Goal: Task Accomplishment & Management: Manage account settings

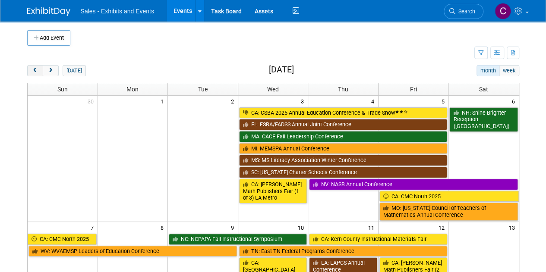
click at [33, 70] on span "prev" at bounding box center [35, 71] width 6 height 6
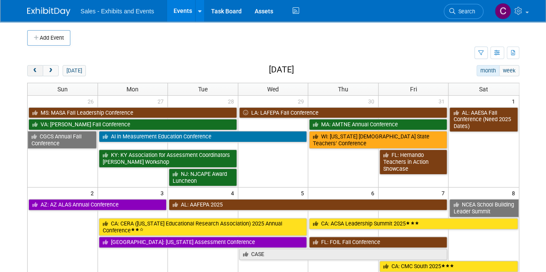
click at [33, 70] on span "prev" at bounding box center [35, 71] width 6 height 6
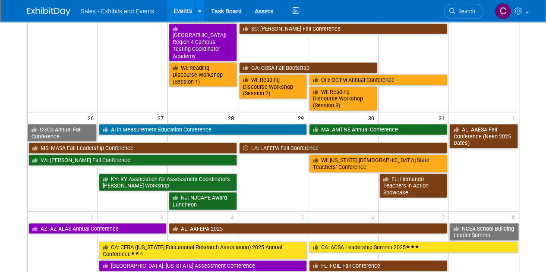
scroll to position [705, 0]
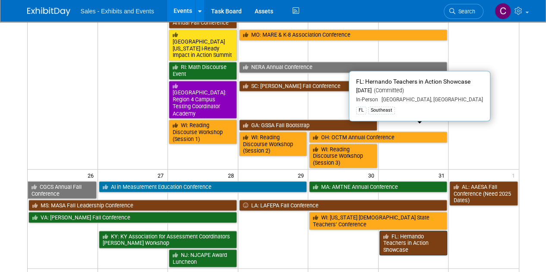
click at [408, 231] on link "FL: Hernando Teachers in Action Showcase" at bounding box center [413, 243] width 68 height 25
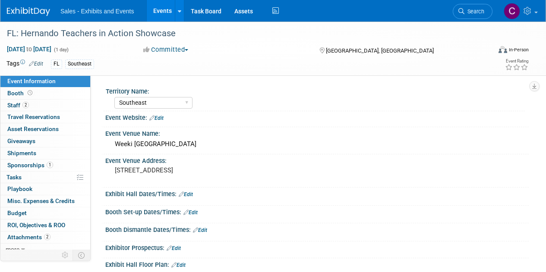
select select "Southeast"
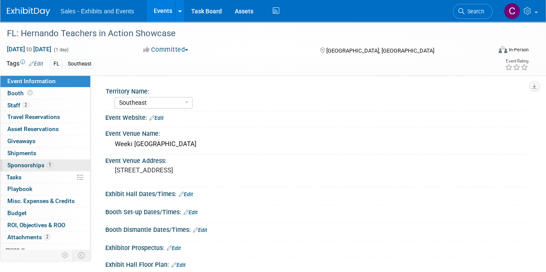
click at [17, 160] on link "1 Sponsorships 1" at bounding box center [45, 166] width 90 height 12
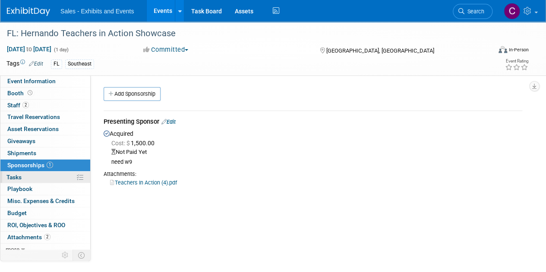
click at [22, 179] on link "0% Tasks 0%" at bounding box center [45, 178] width 90 height 12
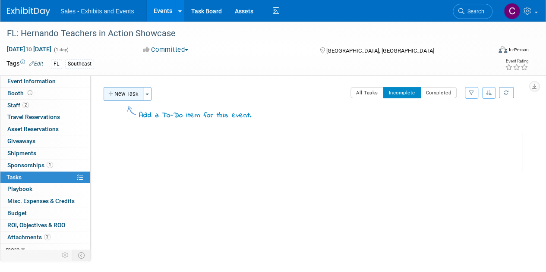
click at [120, 91] on button "New Task" at bounding box center [124, 94] width 40 height 14
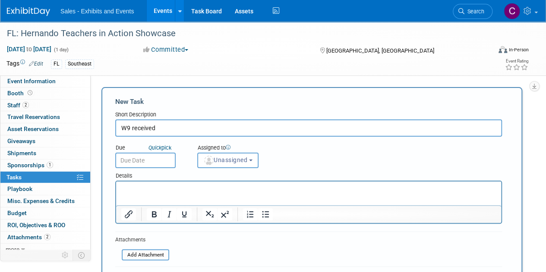
type input "W9 received"
click at [149, 162] on input "text" at bounding box center [145, 161] width 60 height 16
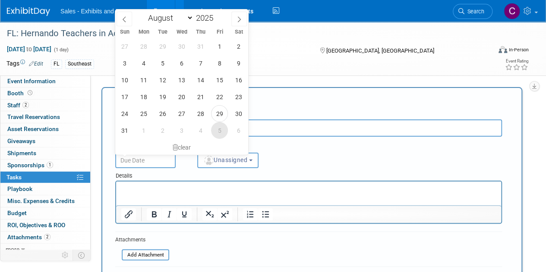
click at [220, 132] on span "5" at bounding box center [219, 130] width 17 height 17
type input "Sep 5, 2025"
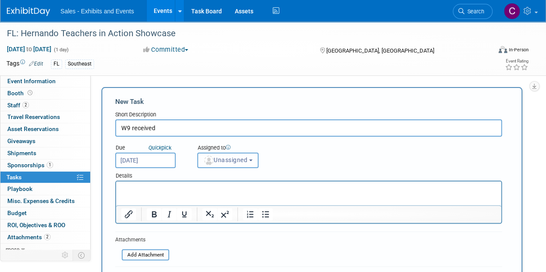
click at [242, 161] on span "Unassigned" at bounding box center [225, 160] width 44 height 7
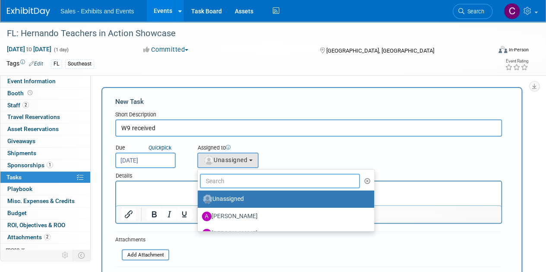
click at [253, 177] on input "text" at bounding box center [280, 181] width 160 height 15
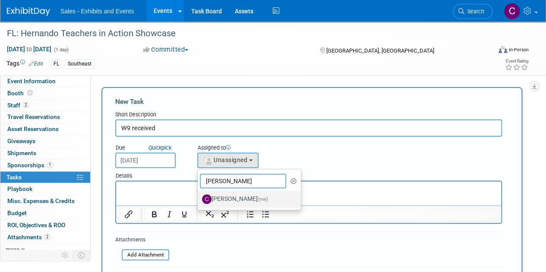
type input "christine"
click at [245, 200] on label "Christine Lurz (me)" at bounding box center [247, 199] width 90 height 14
click at [199, 200] on input "Christine Lurz (me)" at bounding box center [196, 198] width 6 height 6
select select "a9e3834d-668b-4315-a5d4-069993be606a"
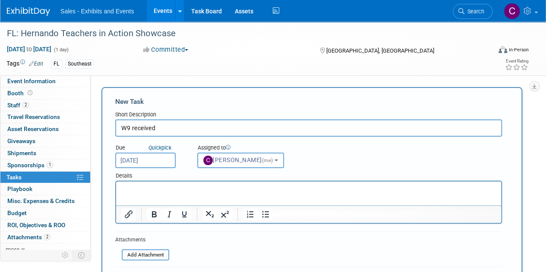
click at [173, 128] on input "W9 received" at bounding box center [308, 127] width 386 height 17
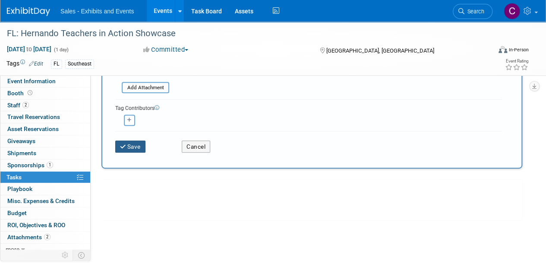
type input "W9 received?"
click at [142, 151] on button "Save" at bounding box center [130, 147] width 30 height 12
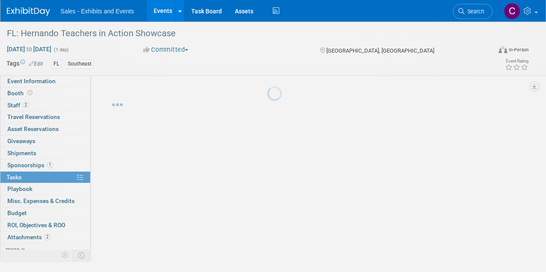
scroll to position [0, 0]
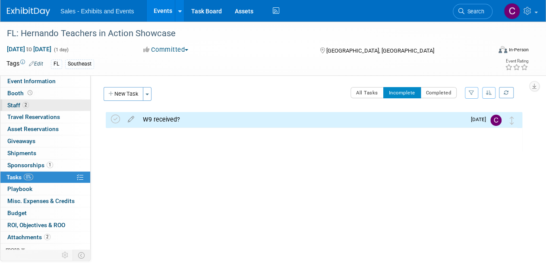
click at [15, 107] on span "Staff 2" at bounding box center [18, 105] width 22 height 7
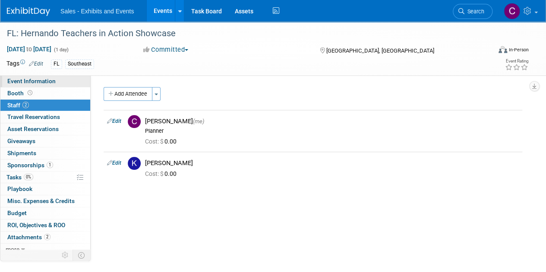
click at [40, 79] on span "Event Information" at bounding box center [31, 81] width 48 height 7
select select "Southeast"
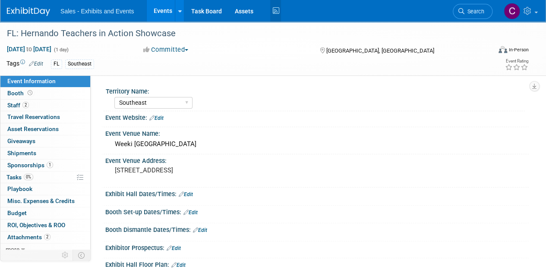
click at [275, 13] on icon at bounding box center [275, 10] width 11 height 13
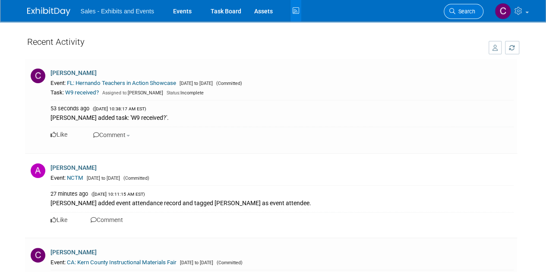
click at [457, 13] on span "Search" at bounding box center [465, 11] width 20 height 6
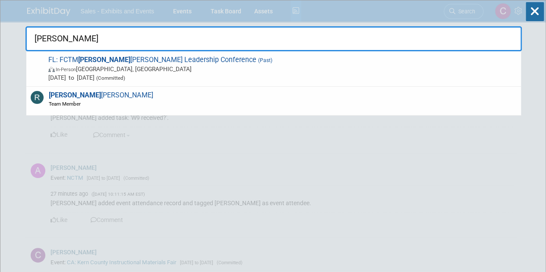
type input "[PERSON_NAME]"
click at [176, 13] on div "[PERSON_NAME] FL: FCTM [PERSON_NAME] Leadership Conference (Past) In-Person [GE…" at bounding box center [273, 25] width 496 height 51
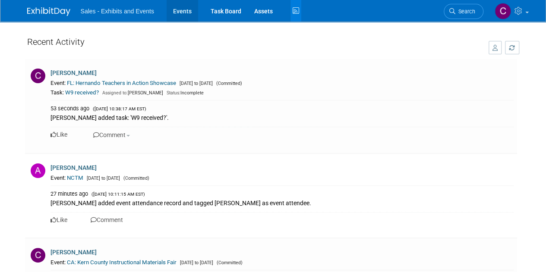
click at [176, 13] on link "Events" at bounding box center [181, 11] width 31 height 22
